Goal: Find specific page/section: Find specific page/section

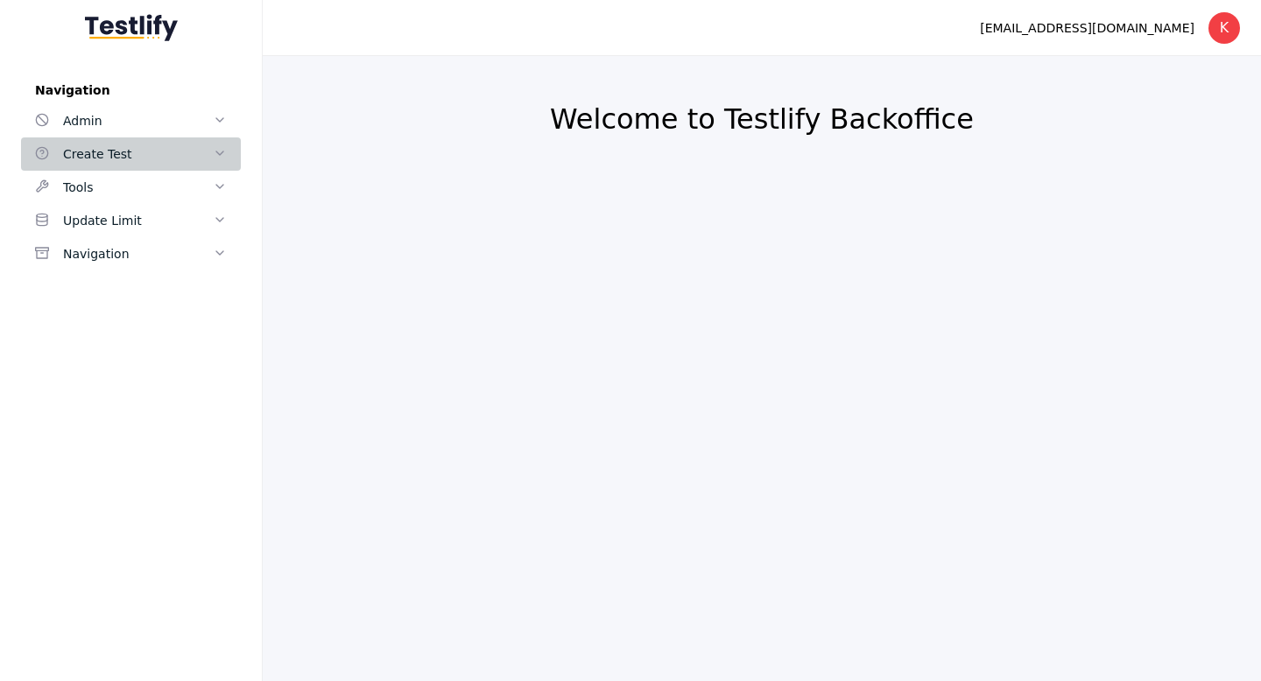
click at [187, 144] on div "Create Test" at bounding box center [138, 154] width 150 height 21
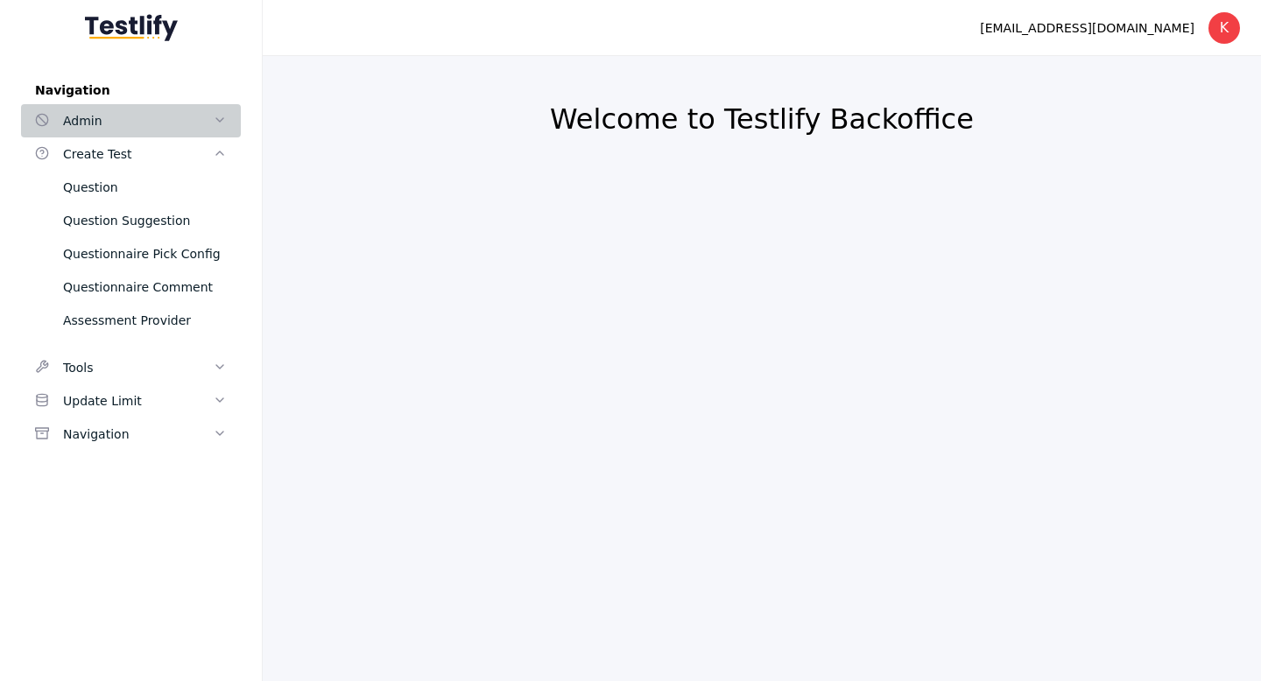
click at [199, 116] on div "Admin" at bounding box center [138, 120] width 150 height 21
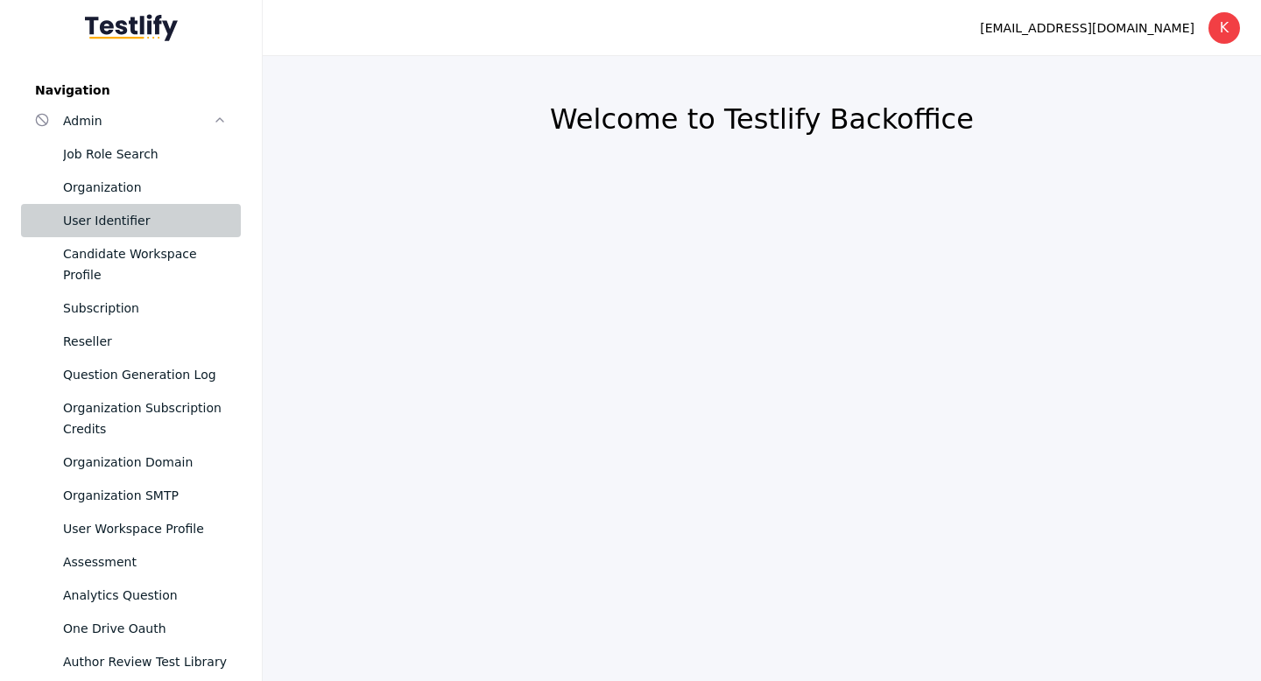
click at [130, 226] on div "User Identifier" at bounding box center [145, 220] width 164 height 21
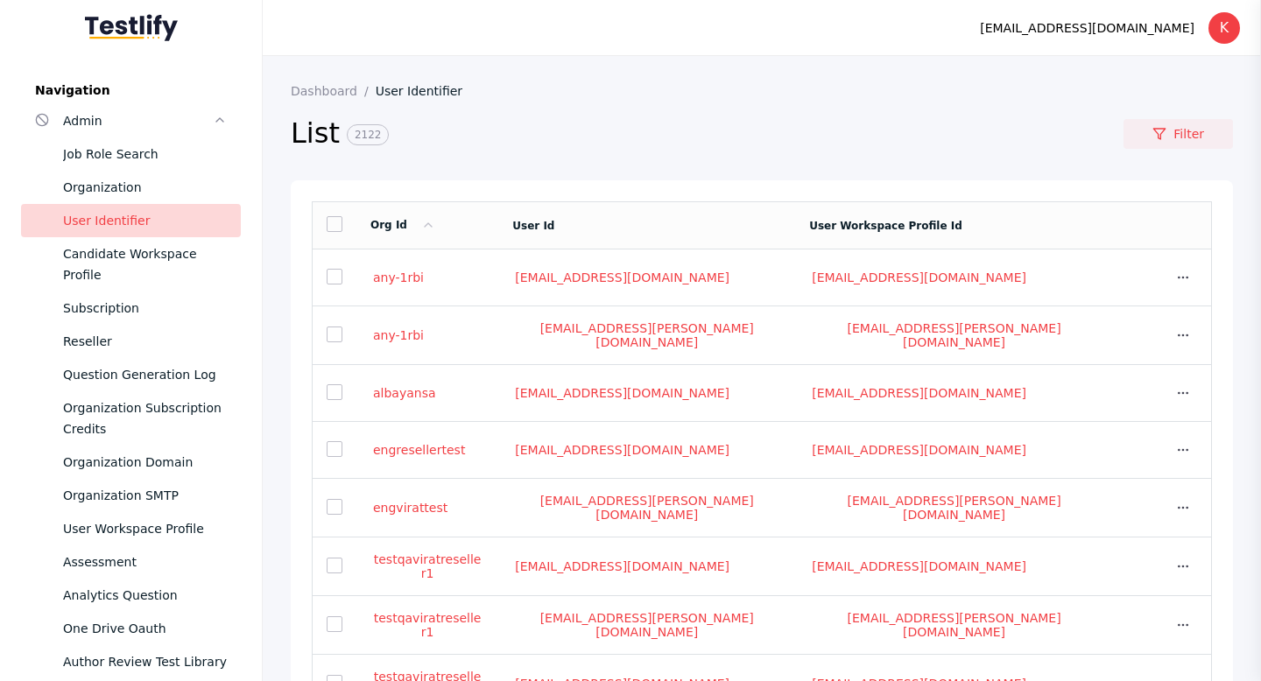
click at [1171, 131] on link "Filter" at bounding box center [1177, 134] width 109 height 30
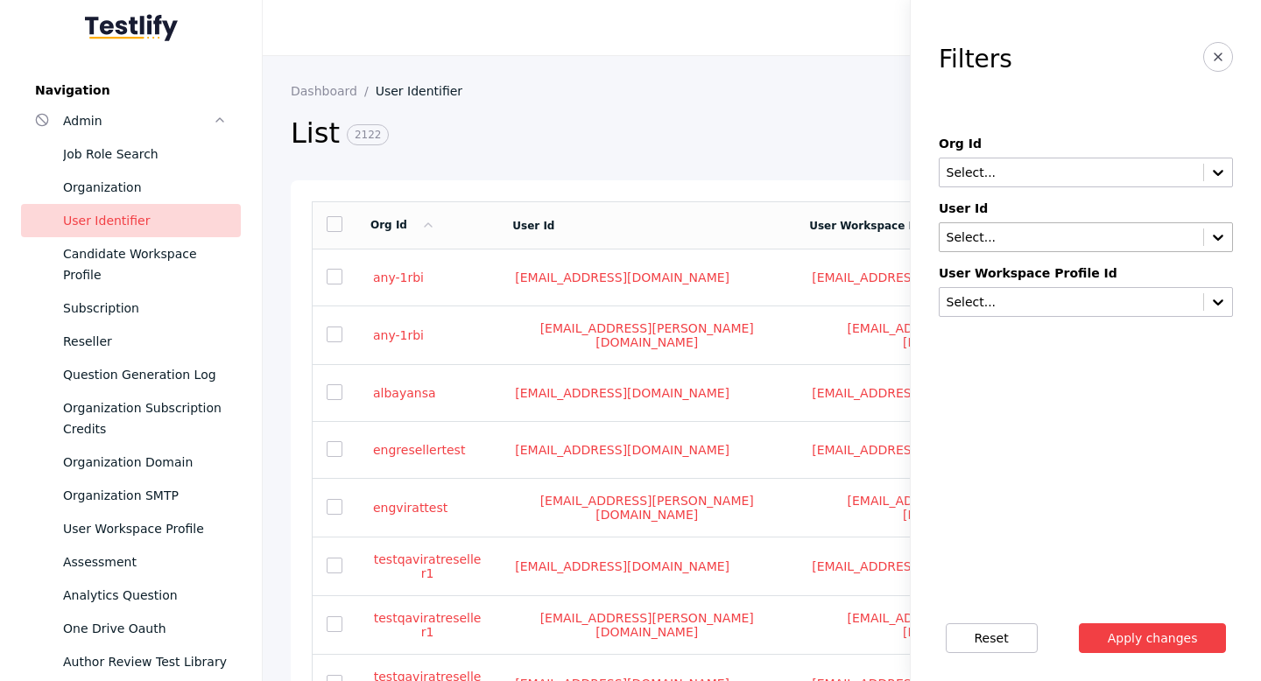
click at [1017, 231] on input "text" at bounding box center [1071, 238] width 253 height 14
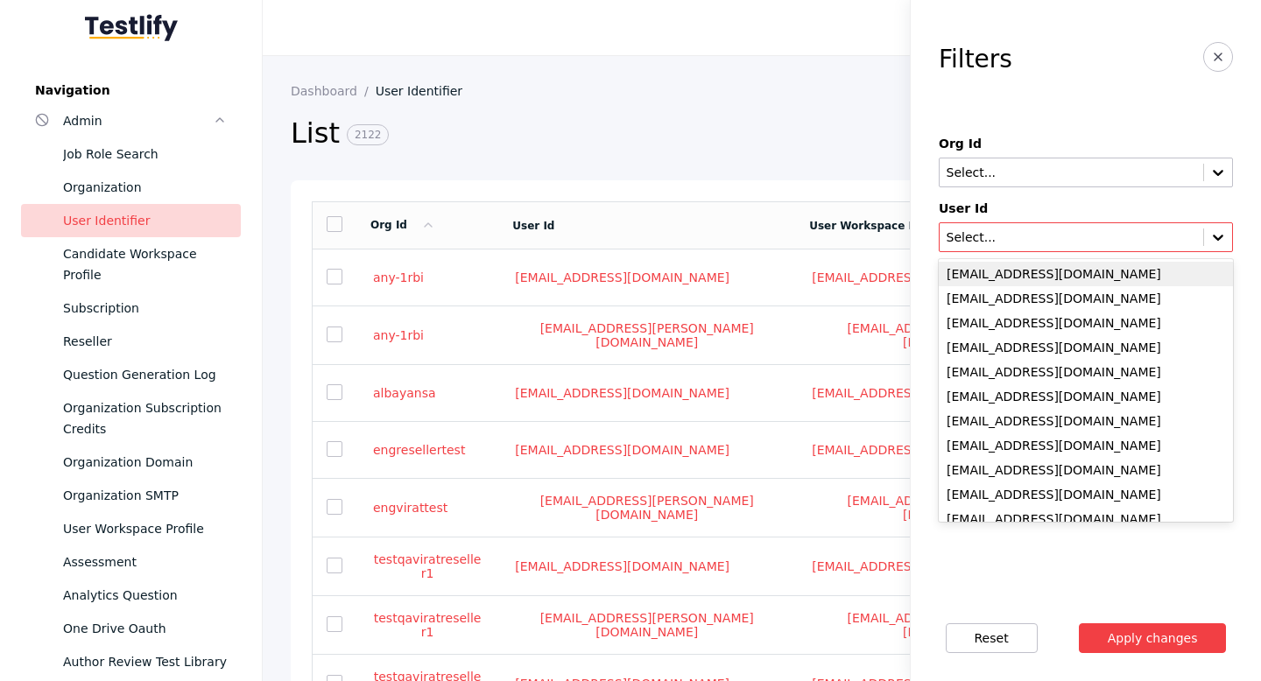
paste input "**********"
type input "**********"
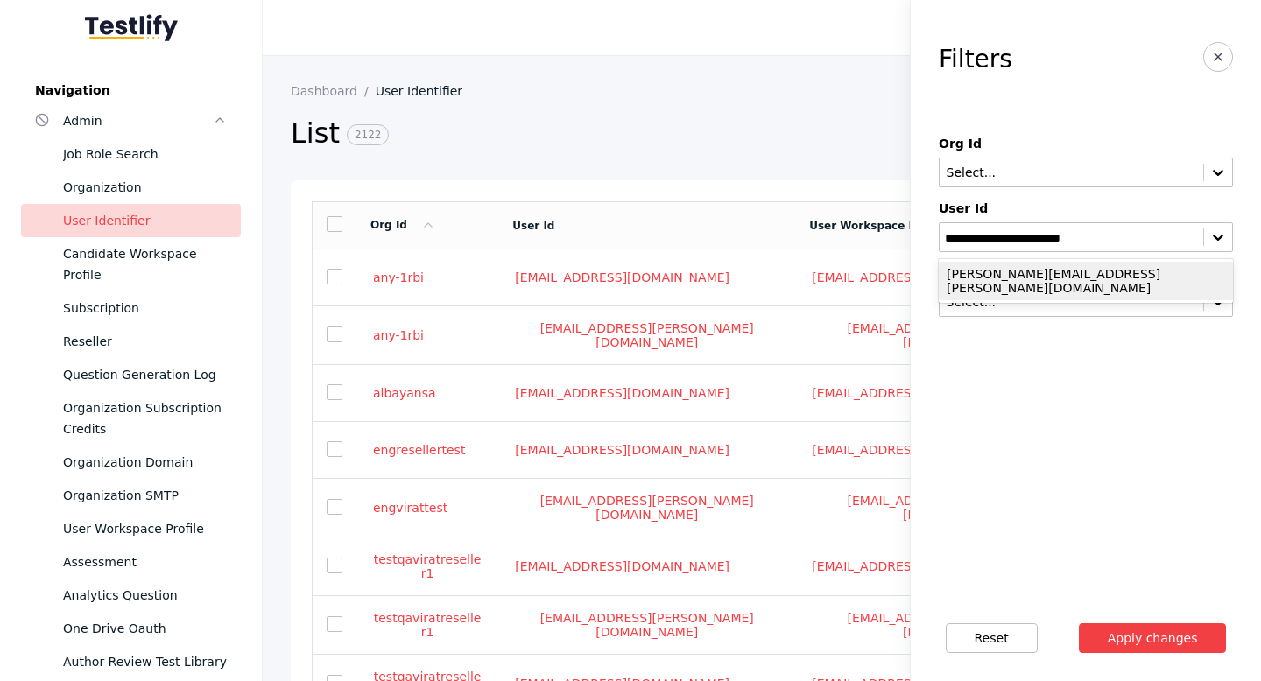
click at [1028, 278] on div "[PERSON_NAME][EMAIL_ADDRESS][PERSON_NAME][DOMAIN_NAME]" at bounding box center [1086, 281] width 294 height 39
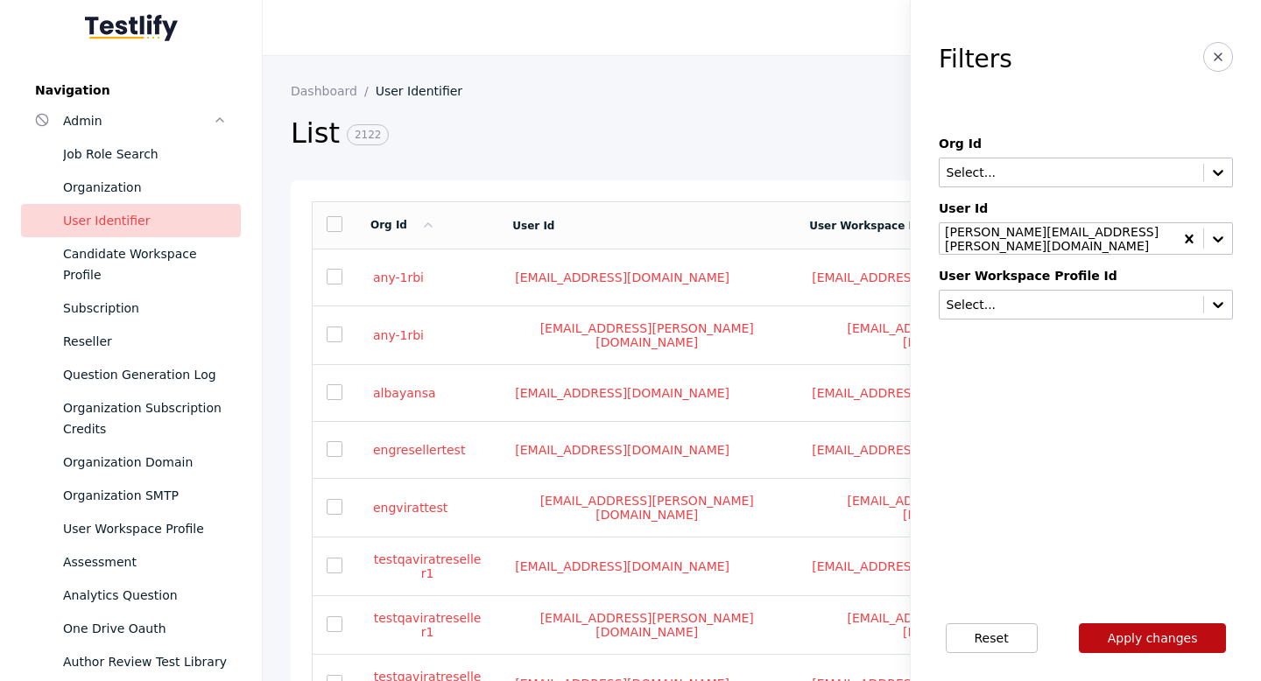
click at [1141, 639] on button "Apply changes" at bounding box center [1153, 638] width 148 height 30
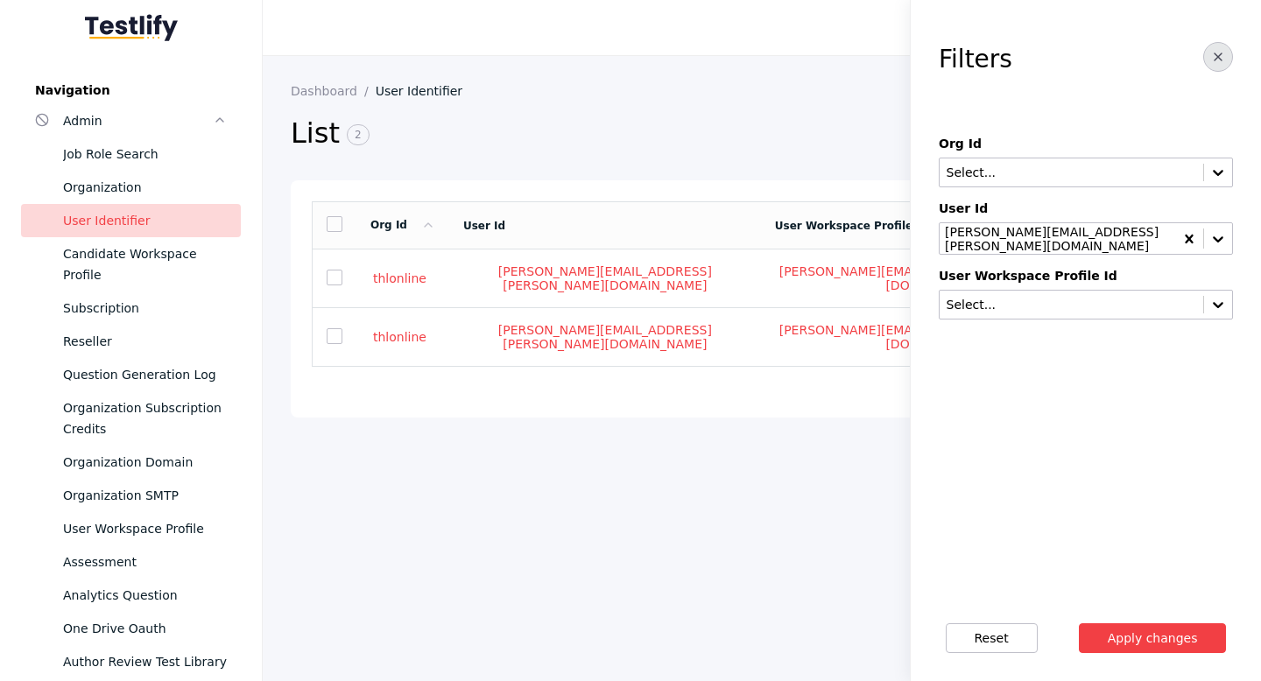
click at [1223, 53] on icon "button" at bounding box center [1218, 57] width 14 height 14
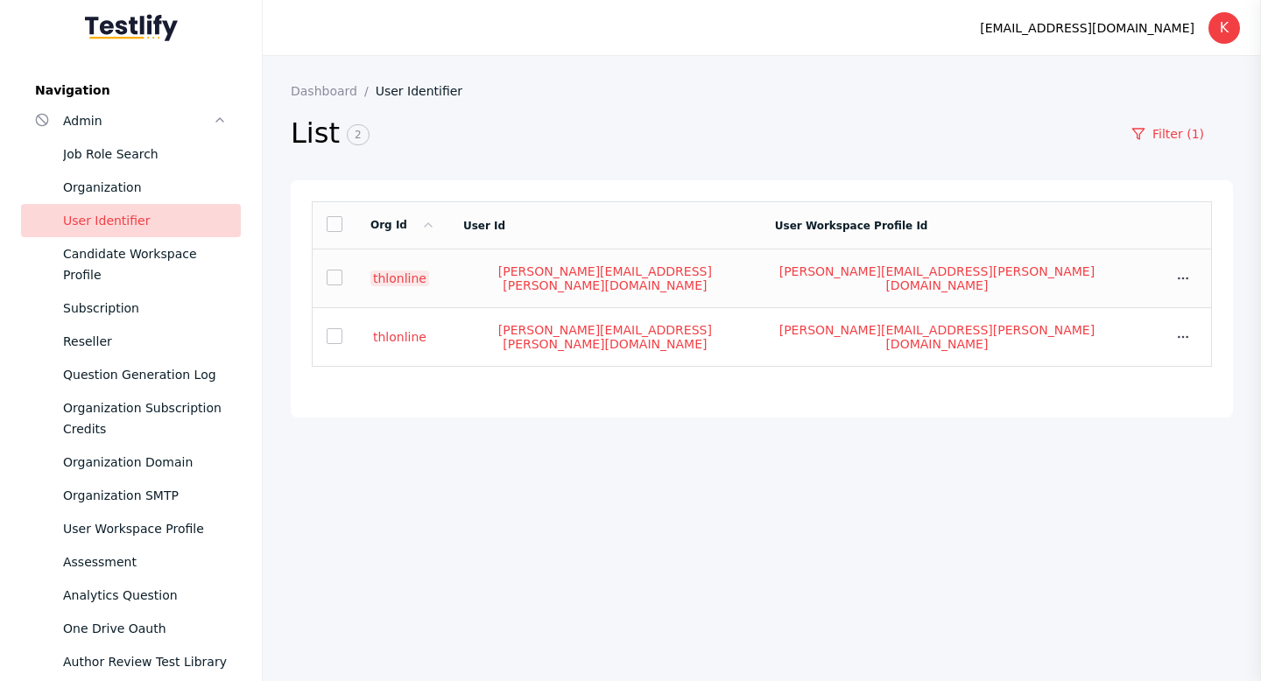
click at [407, 283] on link "thlonline" at bounding box center [399, 279] width 59 height 16
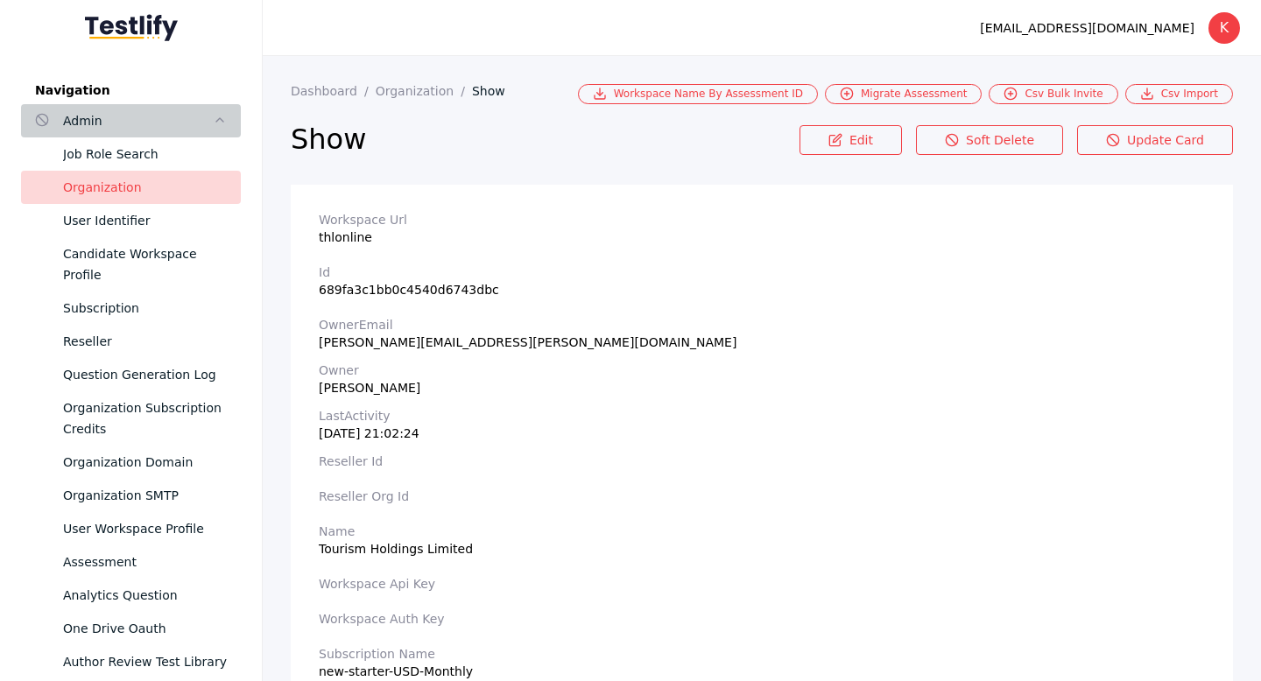
click at [130, 122] on div "Admin" at bounding box center [138, 120] width 150 height 21
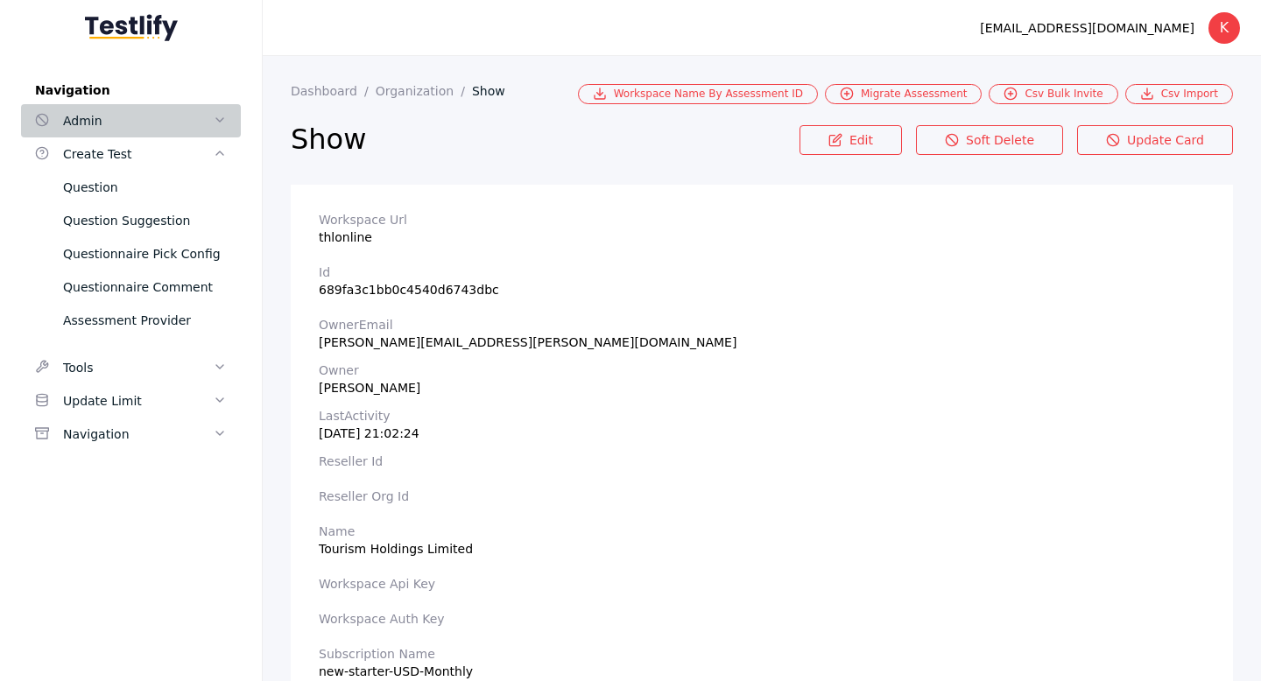
click at [130, 122] on div "Admin" at bounding box center [138, 120] width 150 height 21
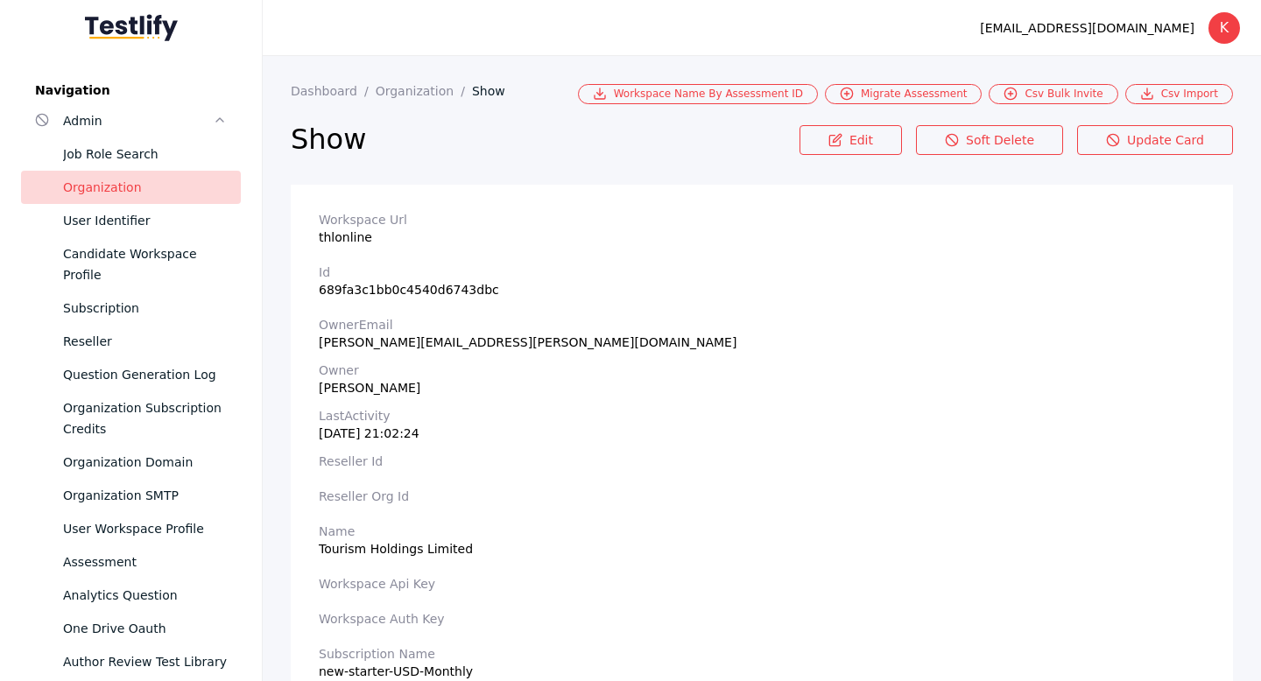
click at [154, 39] on img at bounding box center [131, 27] width 93 height 27
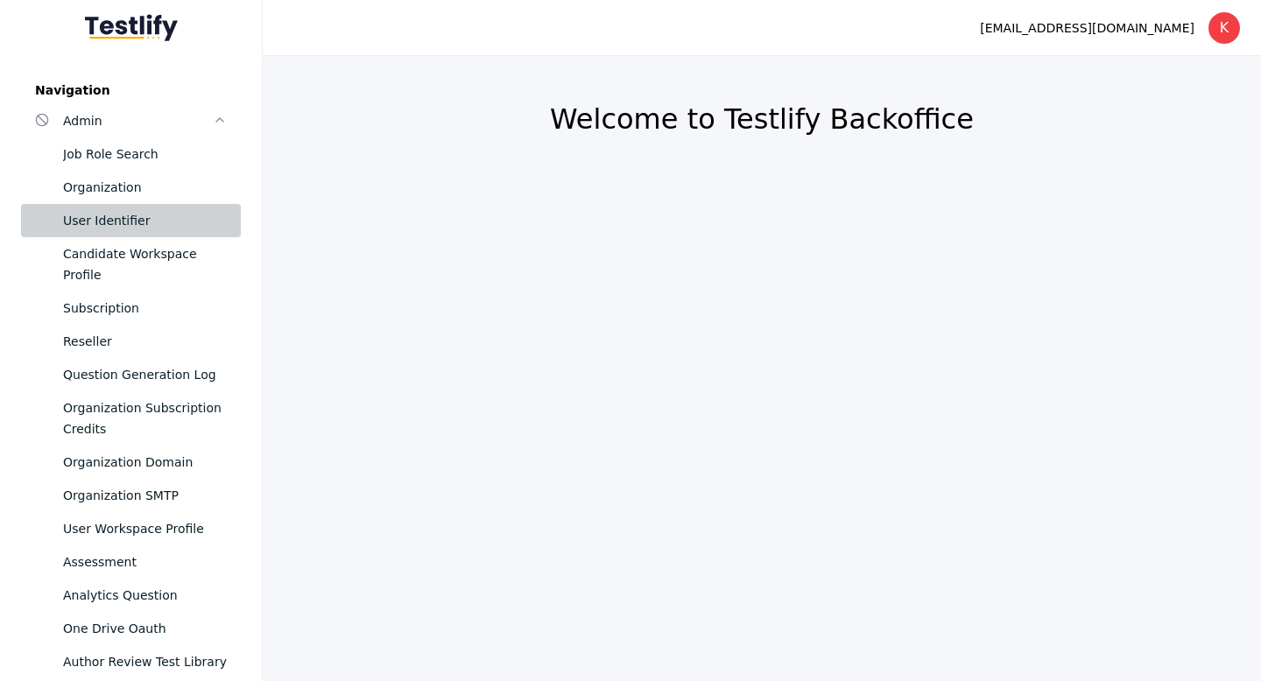
click at [126, 221] on div "User Identifier" at bounding box center [145, 220] width 164 height 21
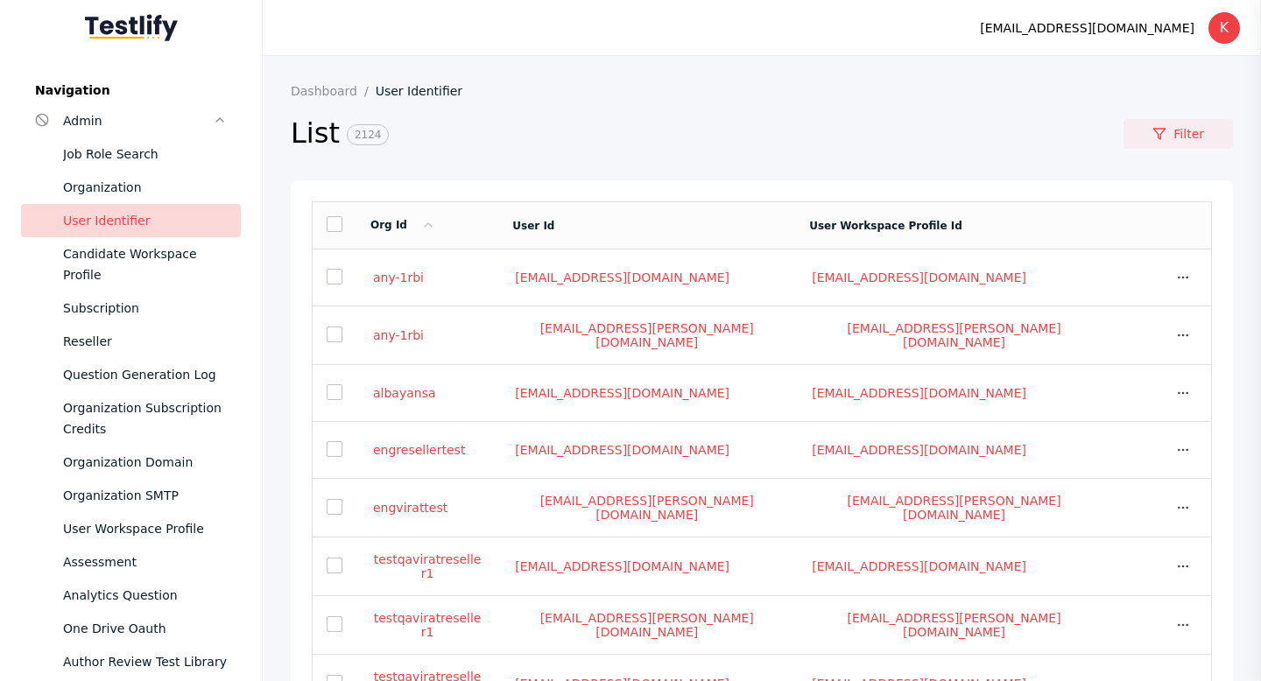
click at [1202, 135] on link "Filter" at bounding box center [1177, 134] width 109 height 30
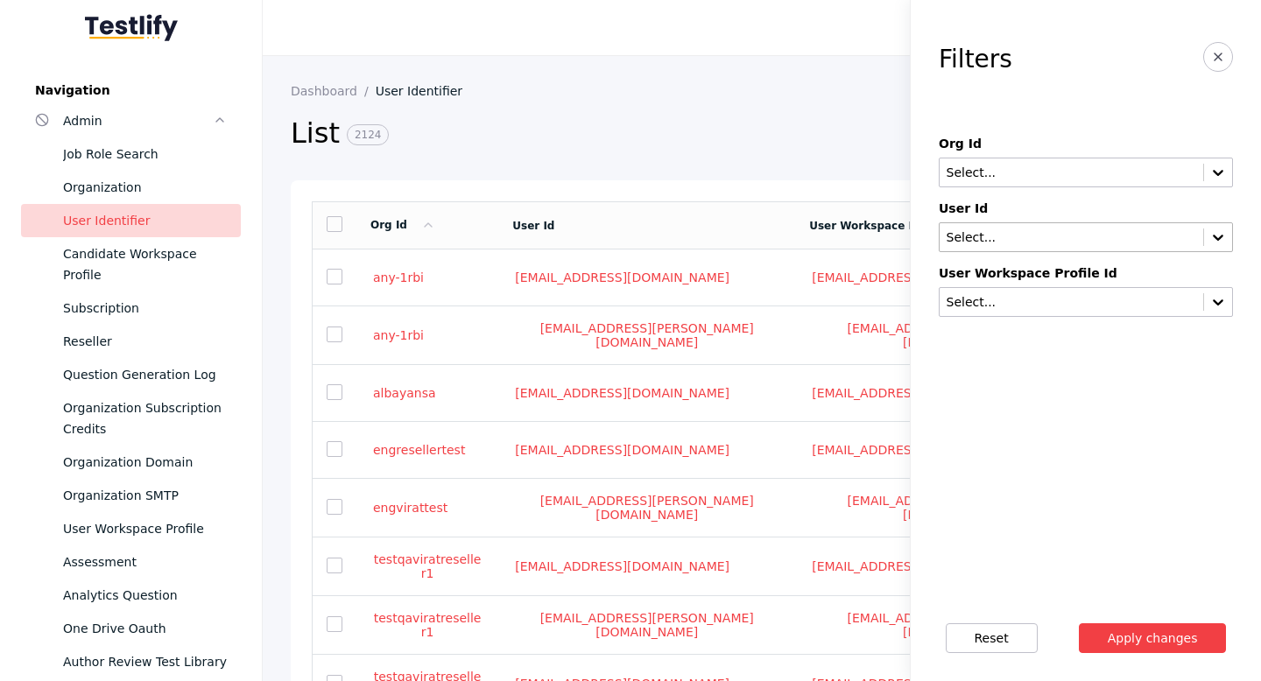
click at [1073, 241] on input "text" at bounding box center [1071, 238] width 253 height 14
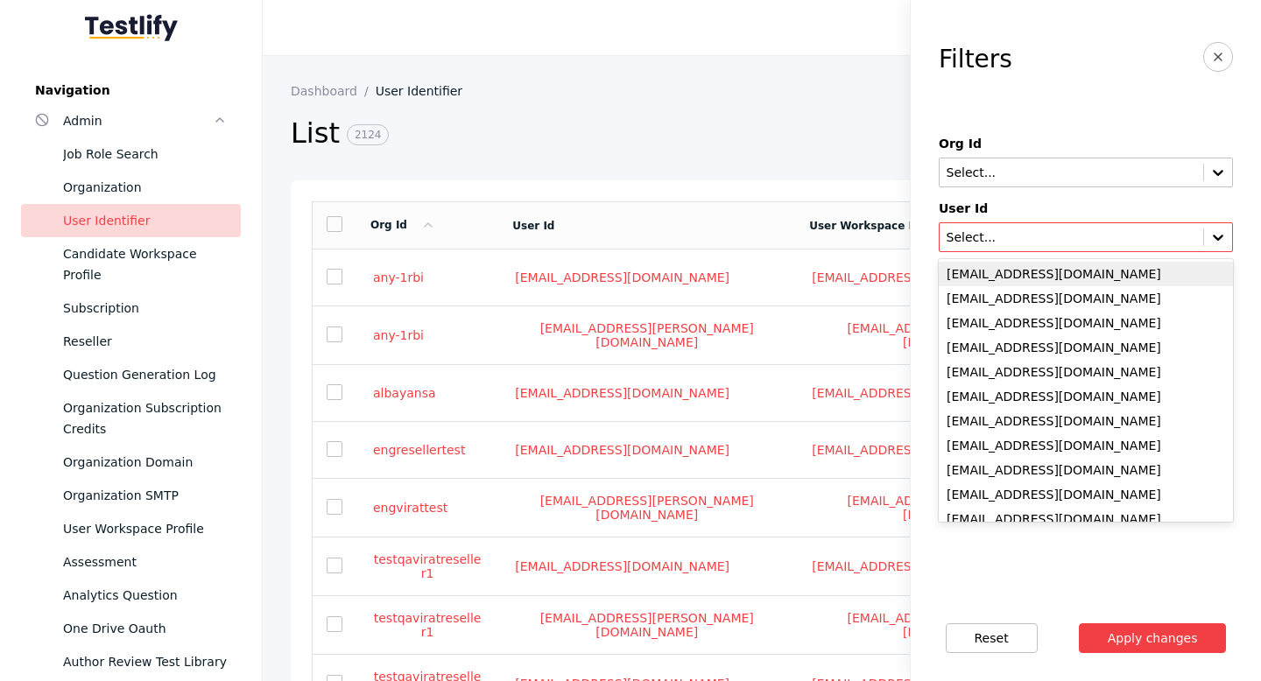
paste input "**********"
type input "**********"
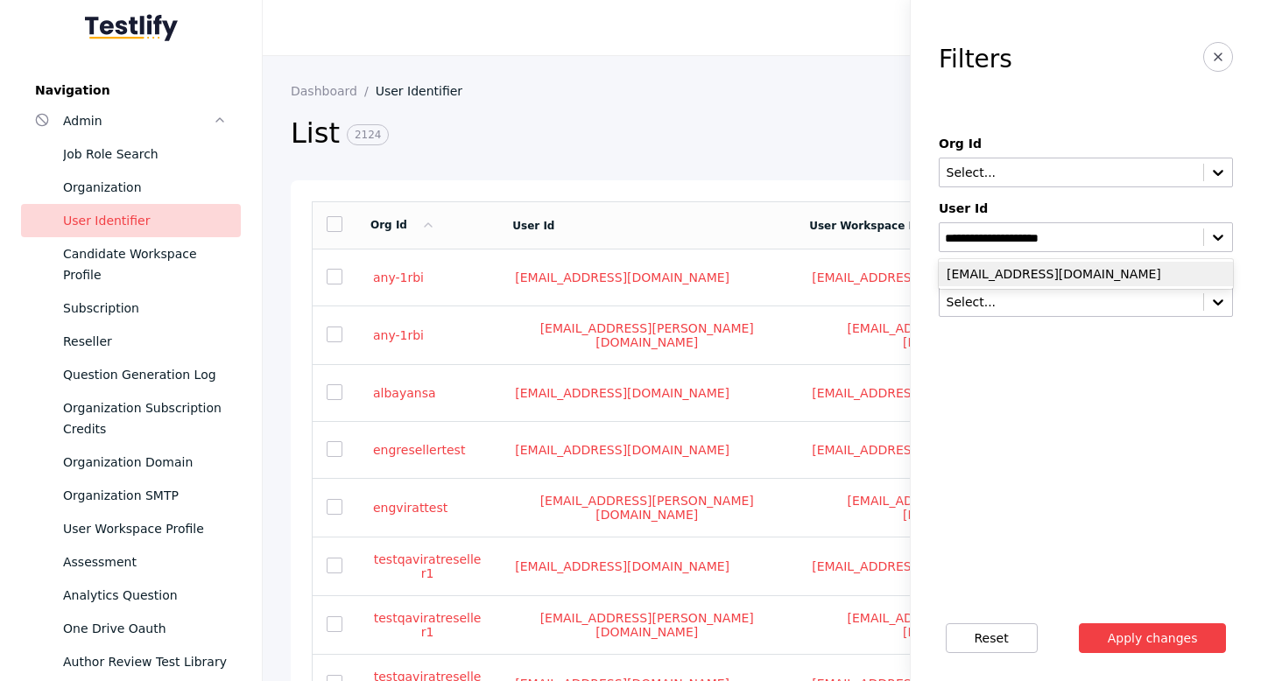
click at [1074, 269] on div "[EMAIL_ADDRESS][DOMAIN_NAME]" at bounding box center [1086, 274] width 294 height 25
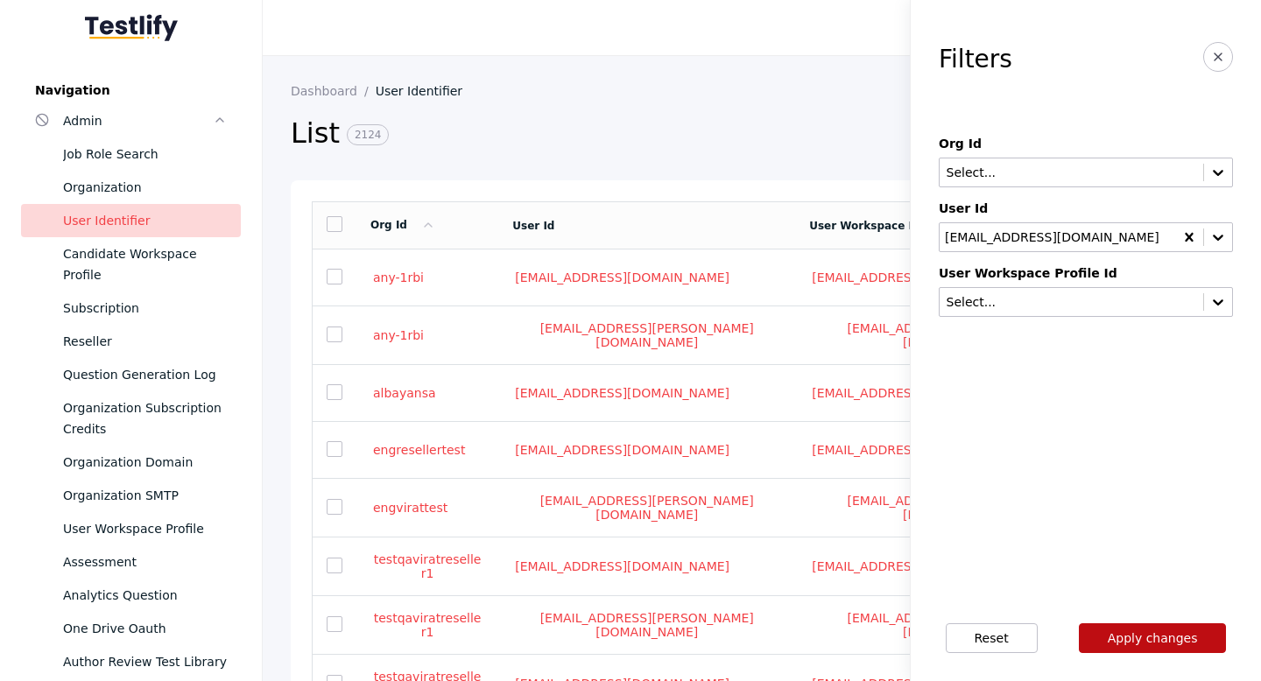
click at [1214, 646] on button "Apply changes" at bounding box center [1153, 638] width 148 height 30
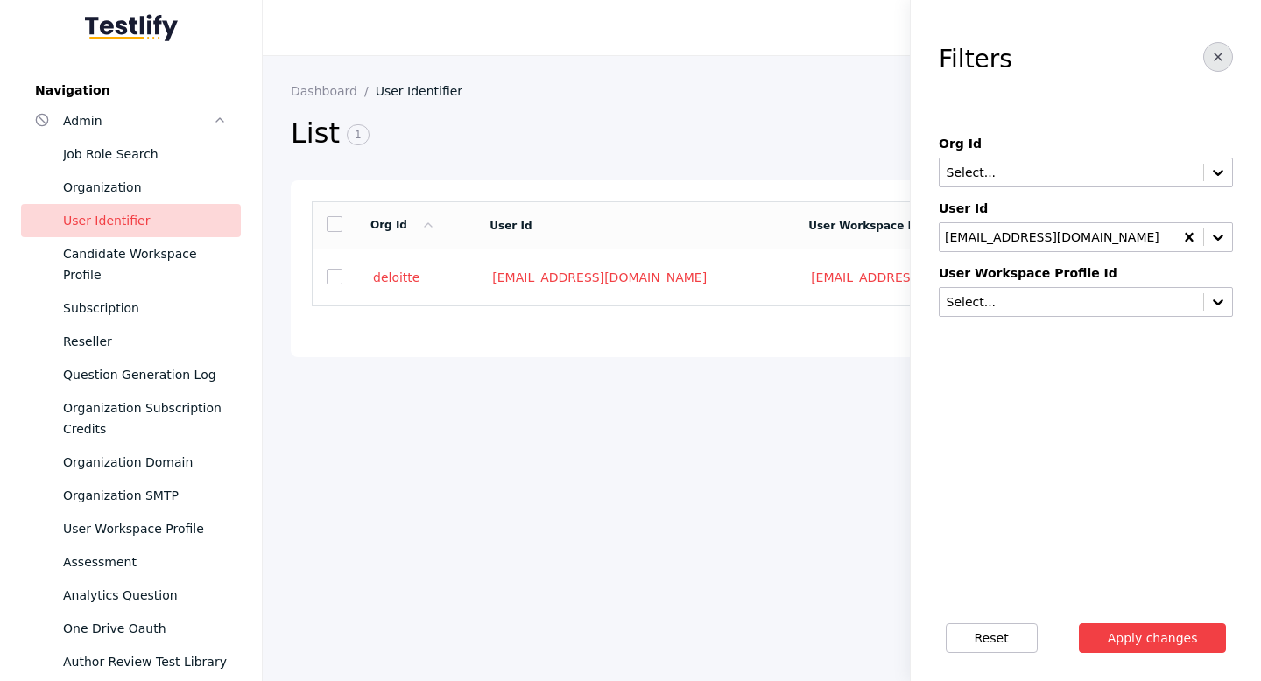
click at [1224, 60] on icon "button" at bounding box center [1218, 57] width 14 height 14
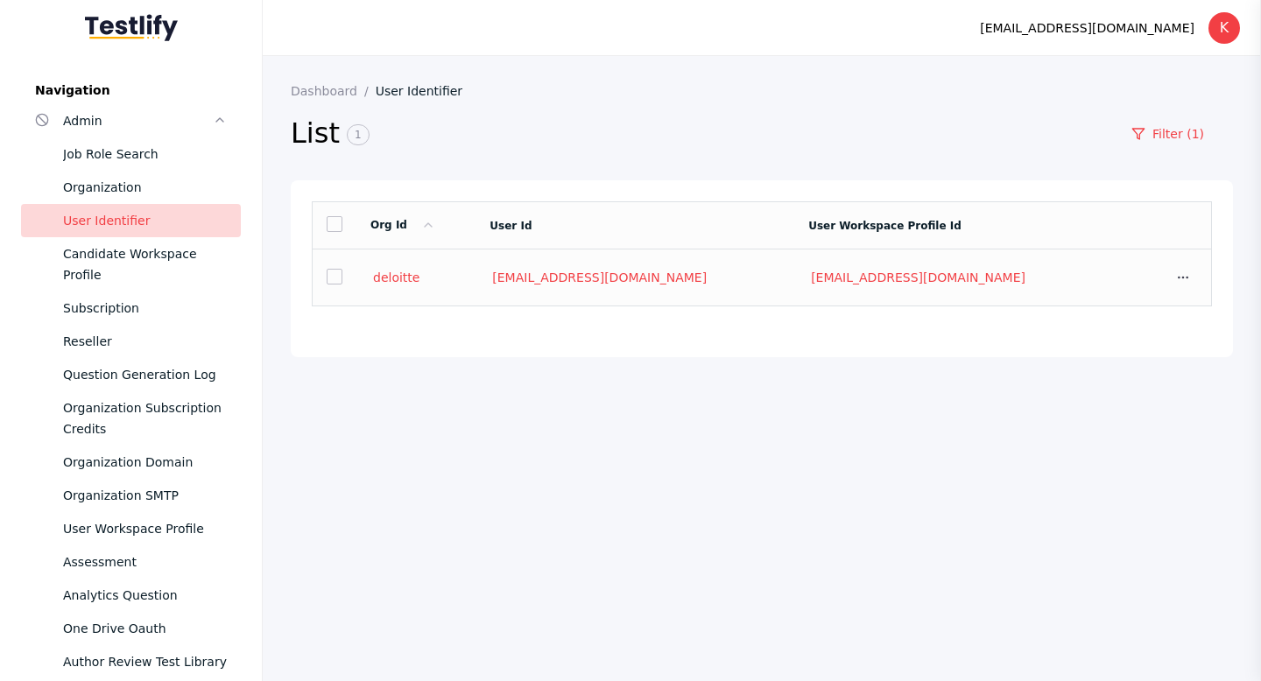
click at [418, 285] on section "deloitte" at bounding box center [415, 278] width 91 height 16
click at [394, 280] on link "deloitte" at bounding box center [396, 278] width 52 height 16
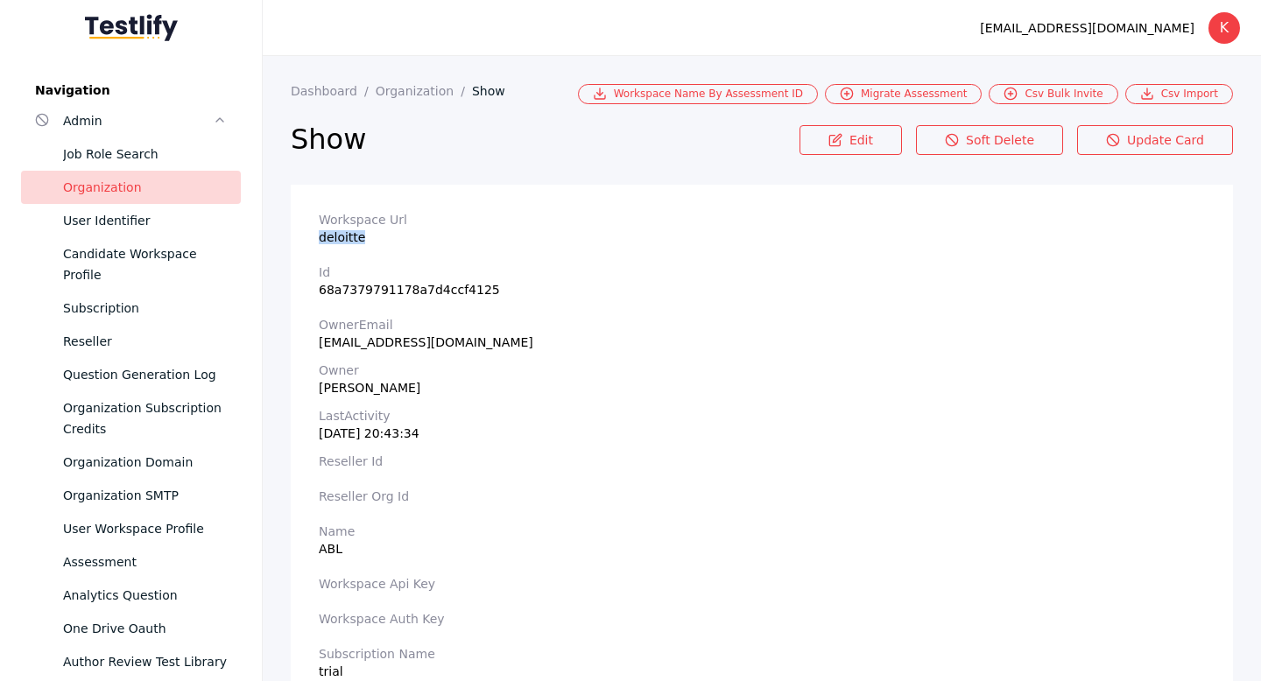
drag, startPoint x: 319, startPoint y: 238, endPoint x: 375, endPoint y: 237, distance: 56.0
click at [375, 237] on section "Workspace Url deloitte" at bounding box center [762, 229] width 886 height 32
copy section "deloitte"
